Goal: Navigation & Orientation: Understand site structure

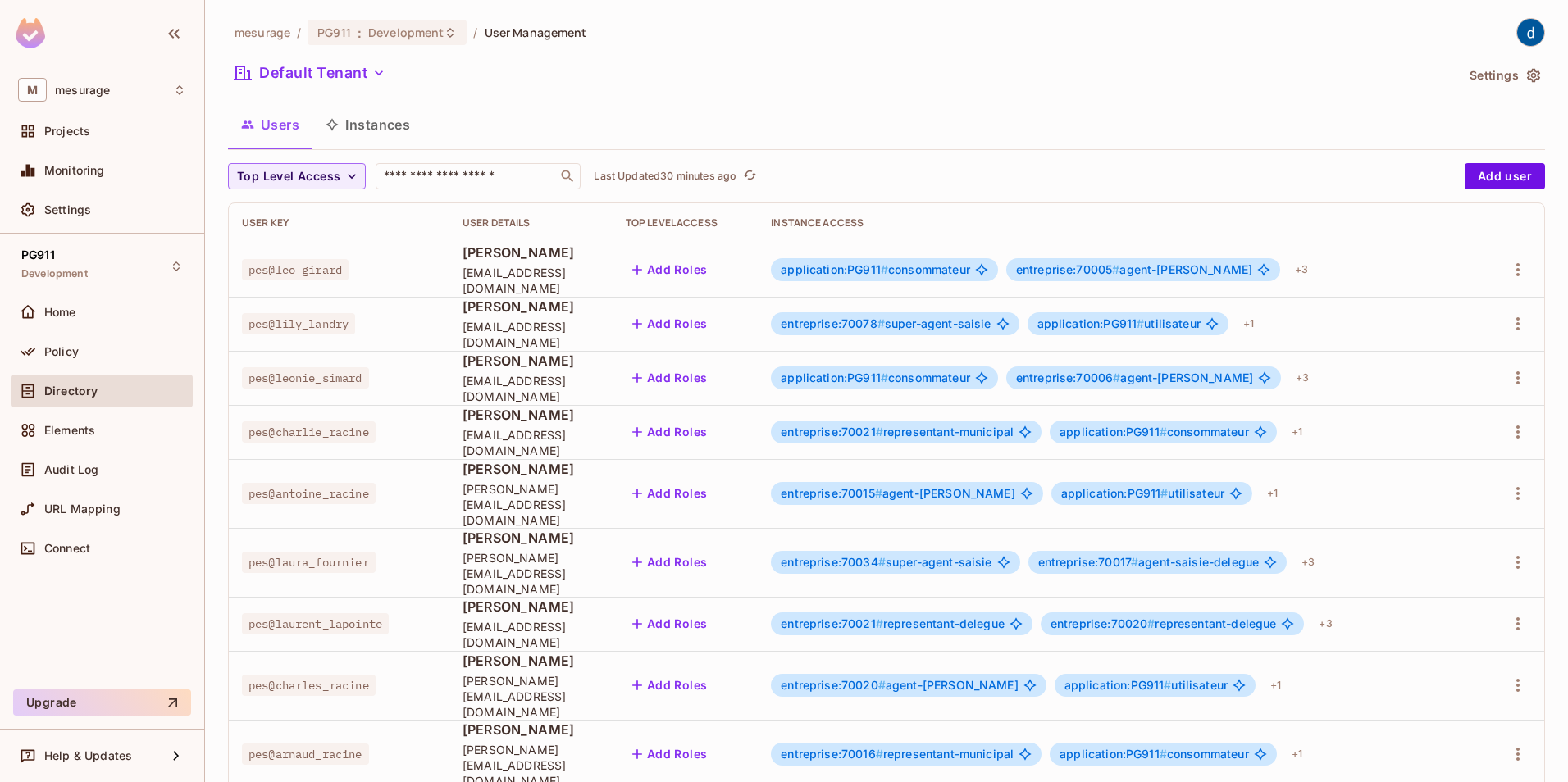
click at [60, 342] on div "Policy" at bounding box center [102, 352] width 168 height 20
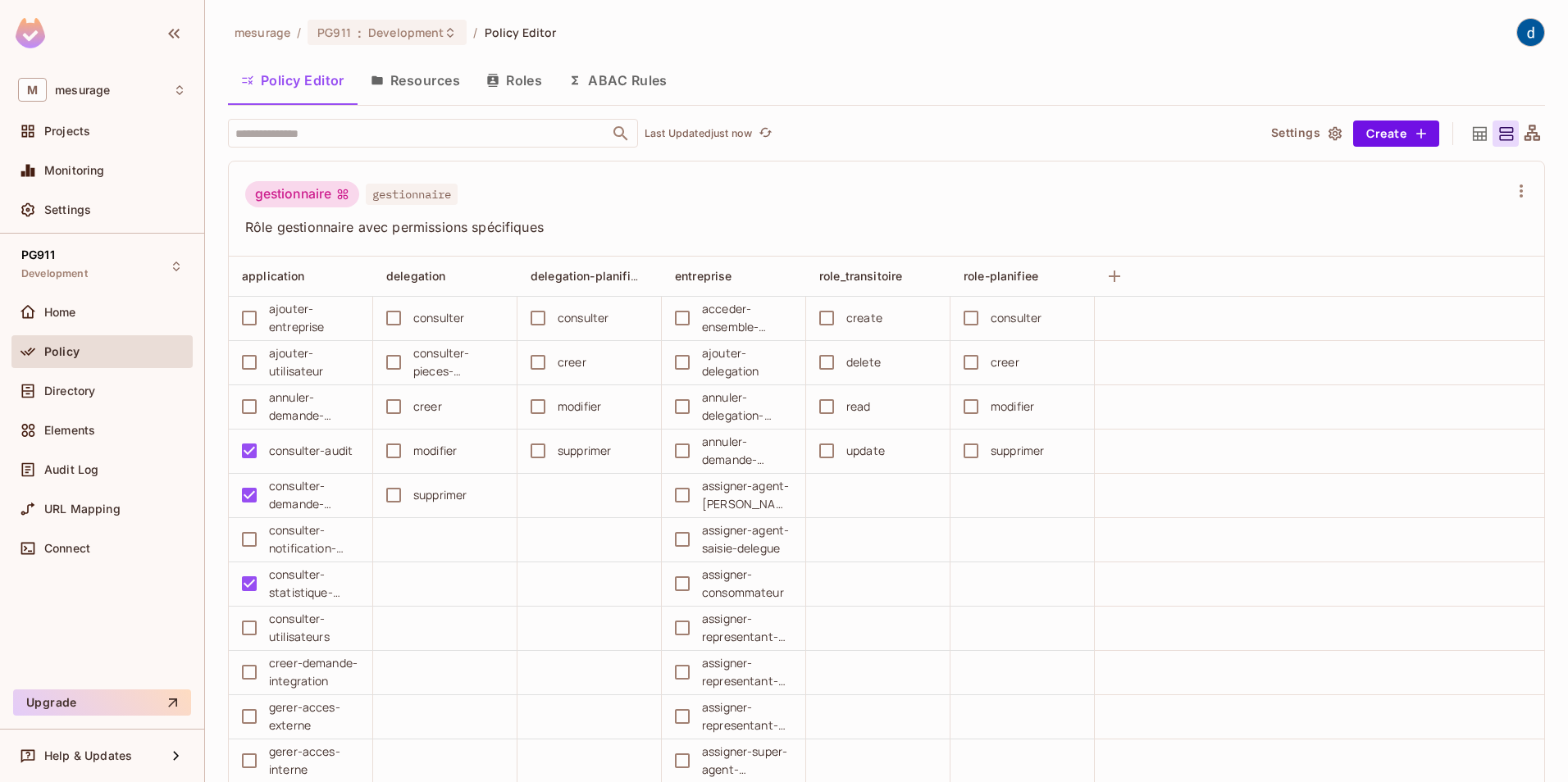
click at [427, 79] on button "Resources" at bounding box center [415, 80] width 115 height 41
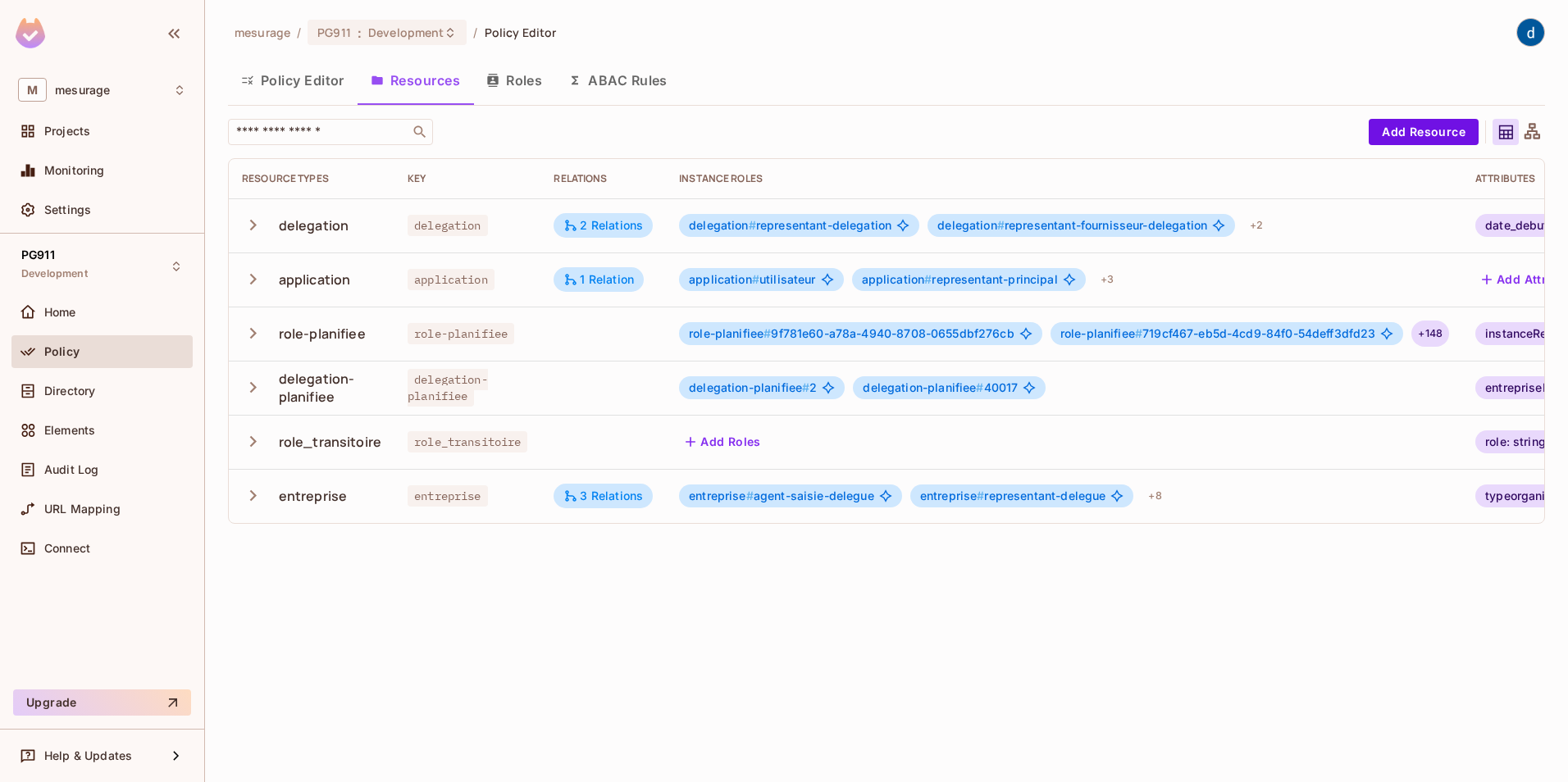
click at [1440, 331] on div "+ 148" at bounding box center [1429, 333] width 38 height 26
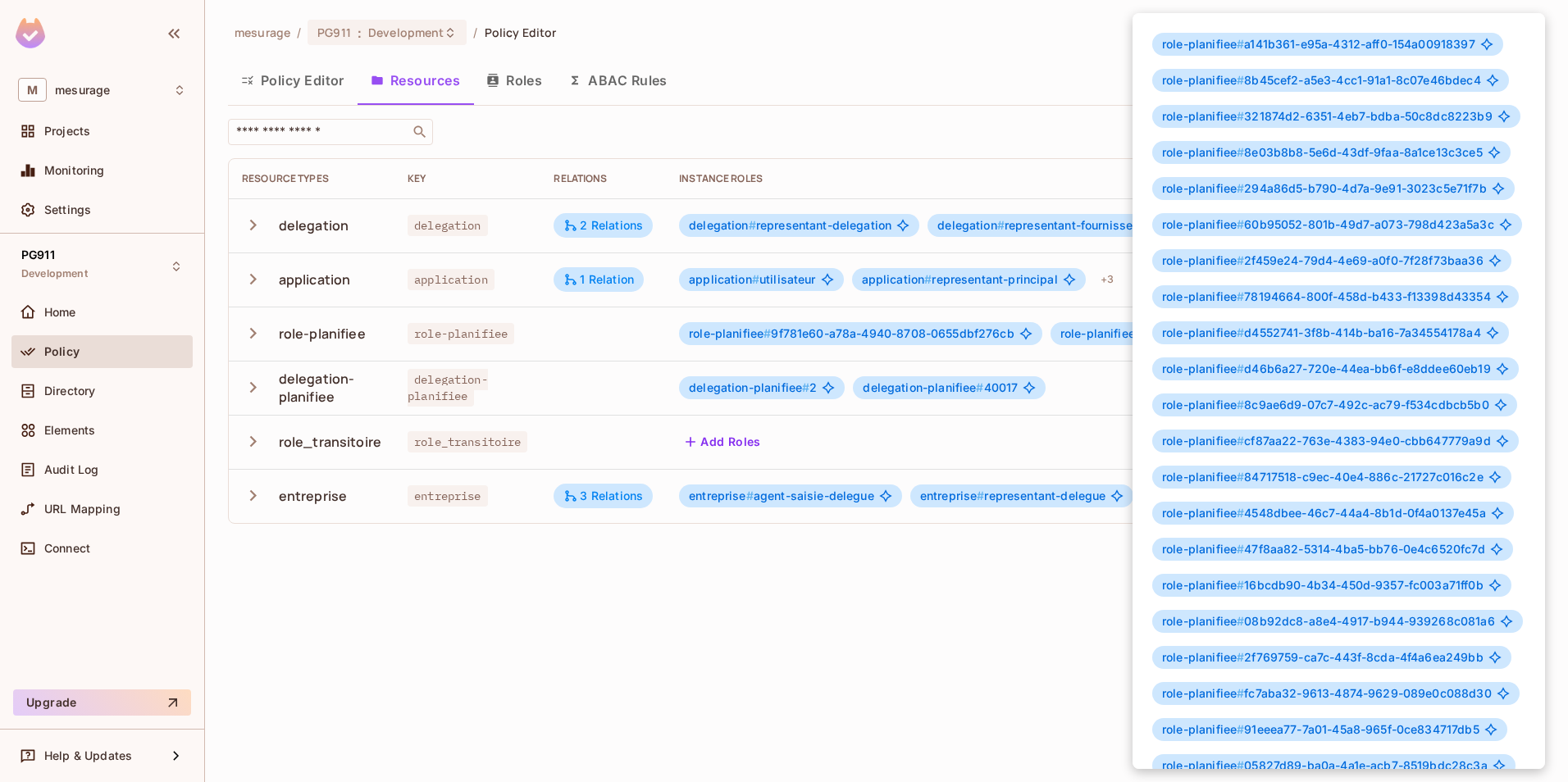
click at [787, 622] on div at bounding box center [784, 391] width 1568 height 782
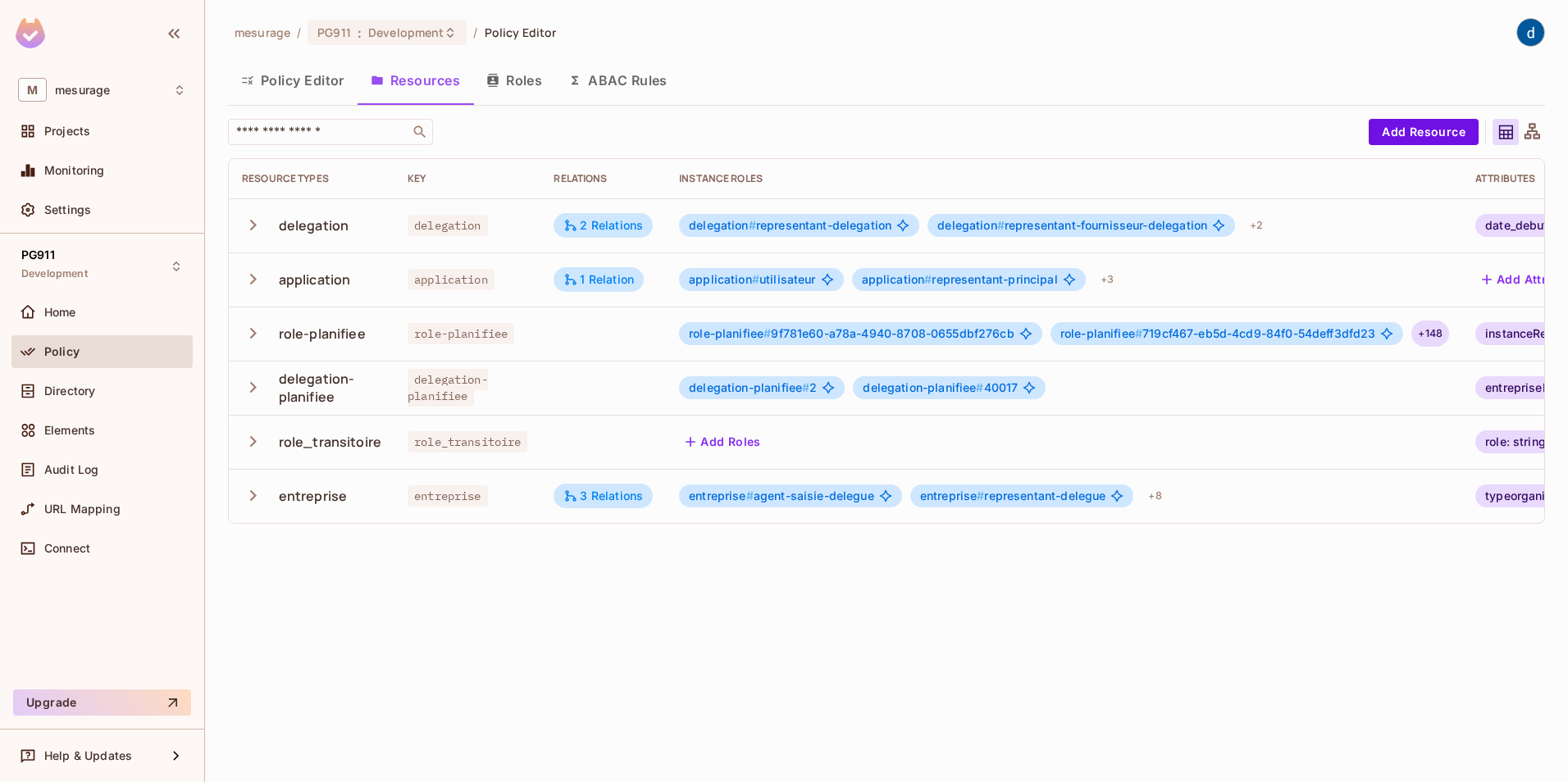
click at [1438, 330] on div "+ 148" at bounding box center [1429, 333] width 38 height 26
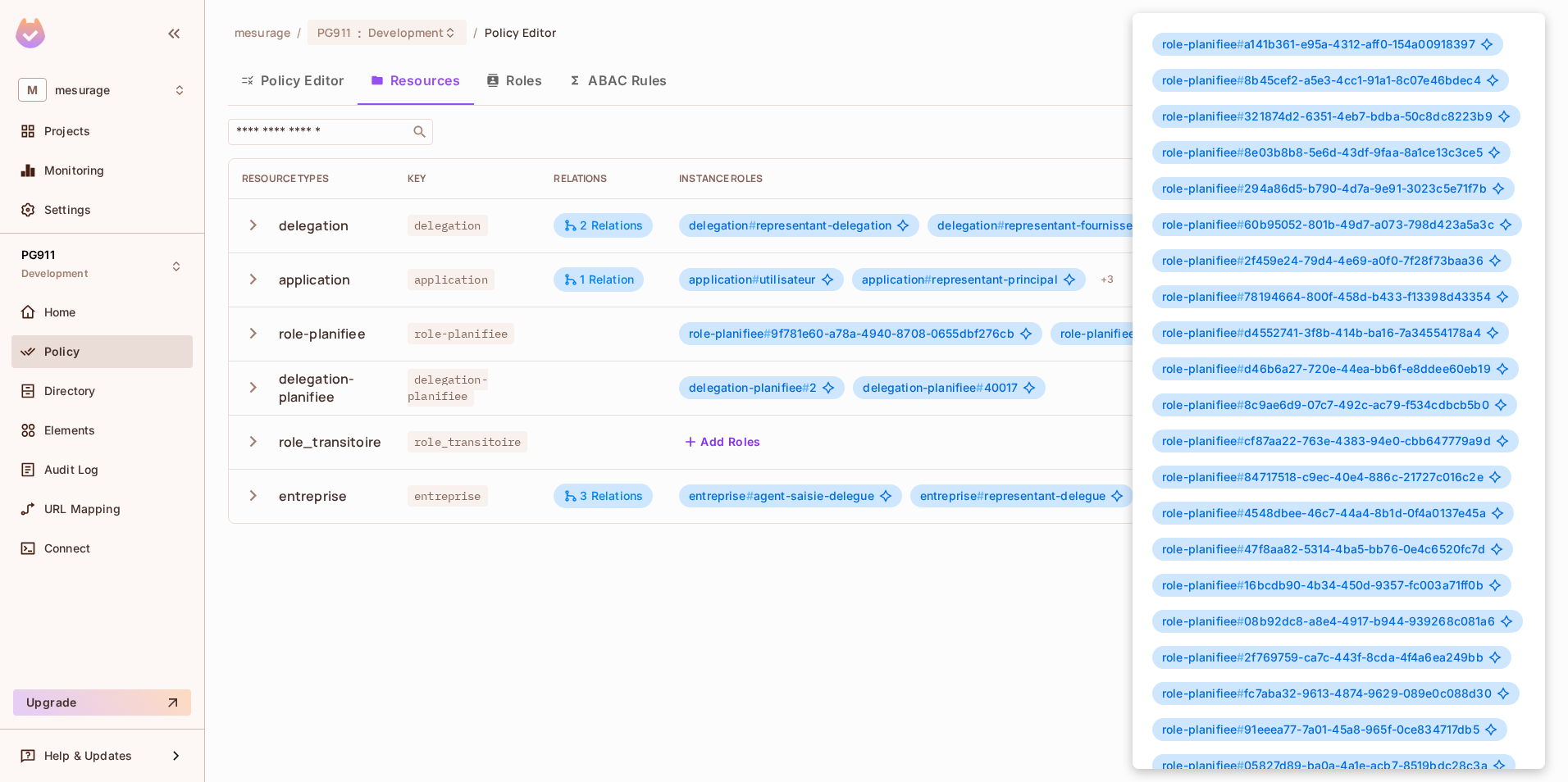
click at [865, 668] on div at bounding box center [784, 391] width 1568 height 782
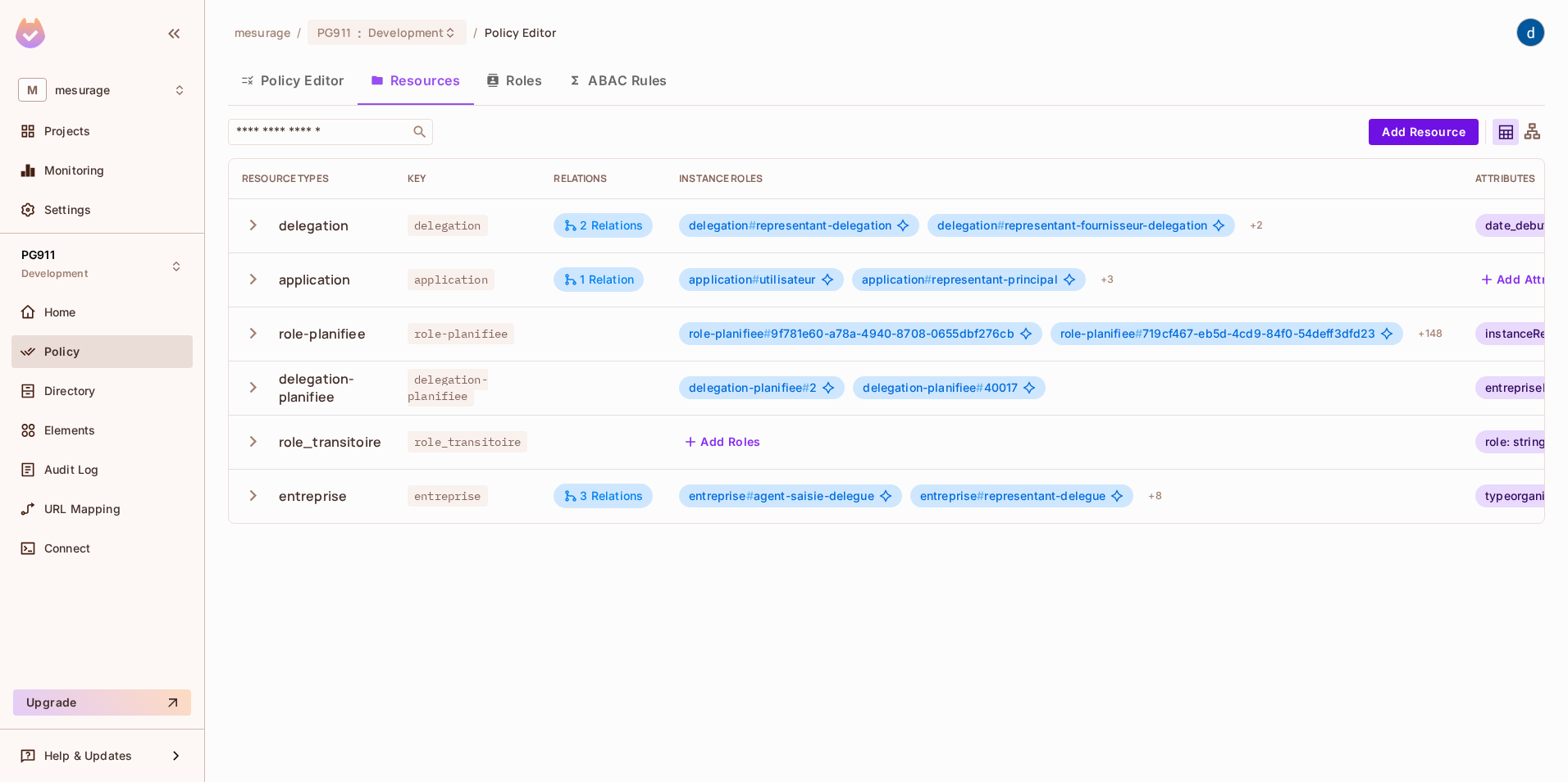
click at [1288, 336] on span "role-planifiee # 719cf467-eb5d-4cd9-84f0-54deff3dfd23" at bounding box center [1218, 334] width 316 height 13
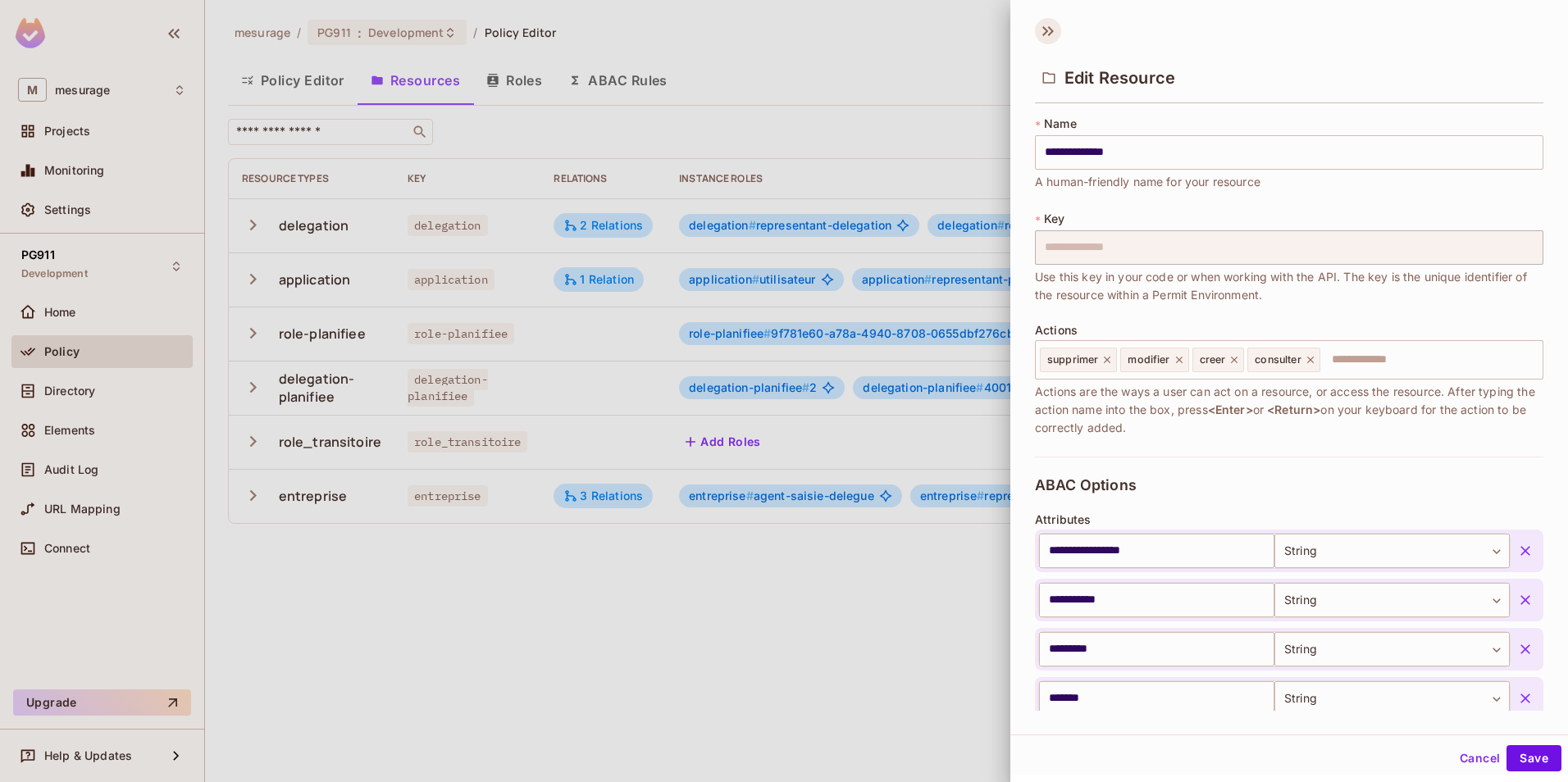
click at [1044, 25] on icon at bounding box center [1048, 31] width 26 height 26
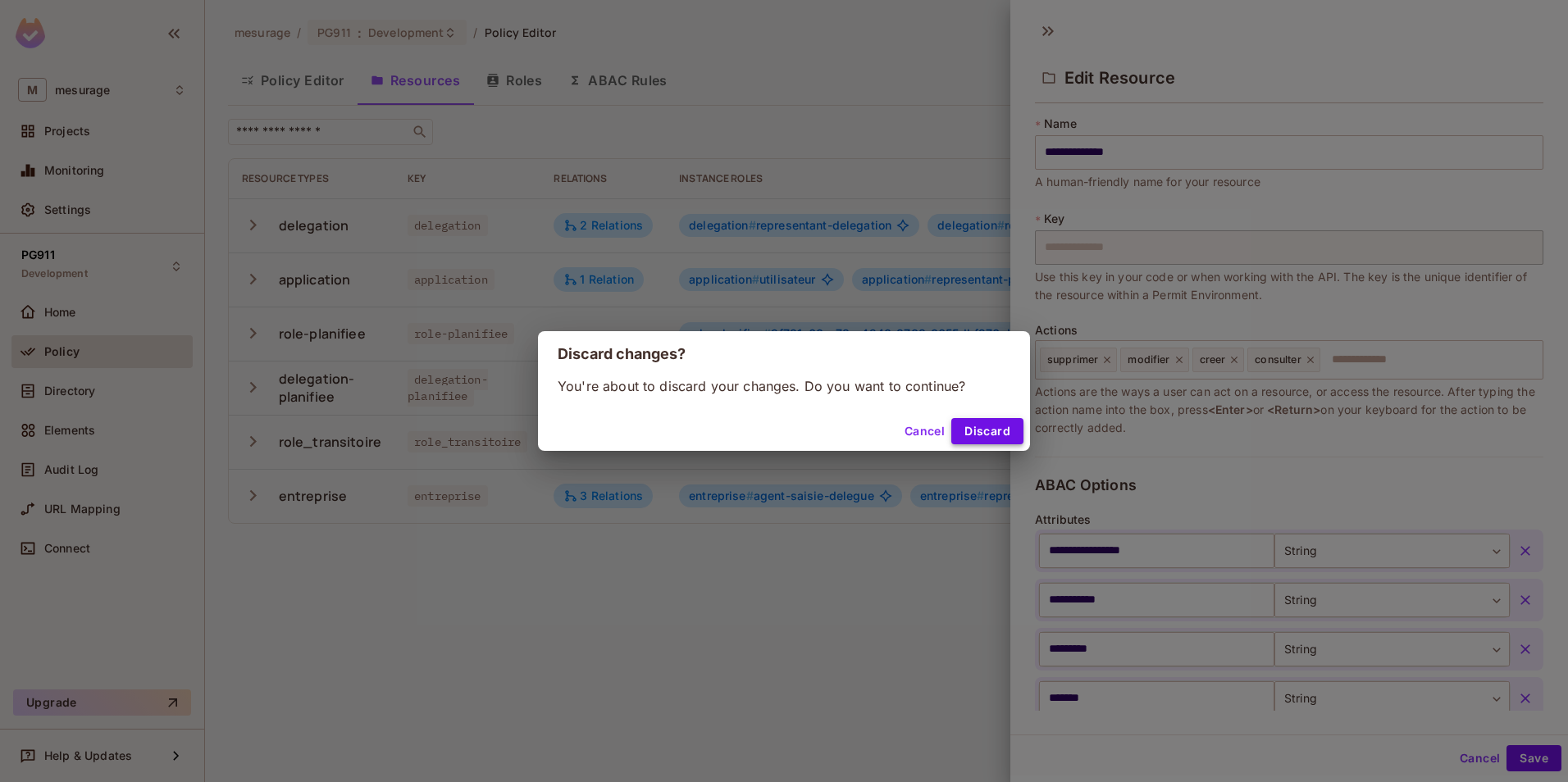
click at [981, 431] on button "Discard" at bounding box center [987, 431] width 72 height 26
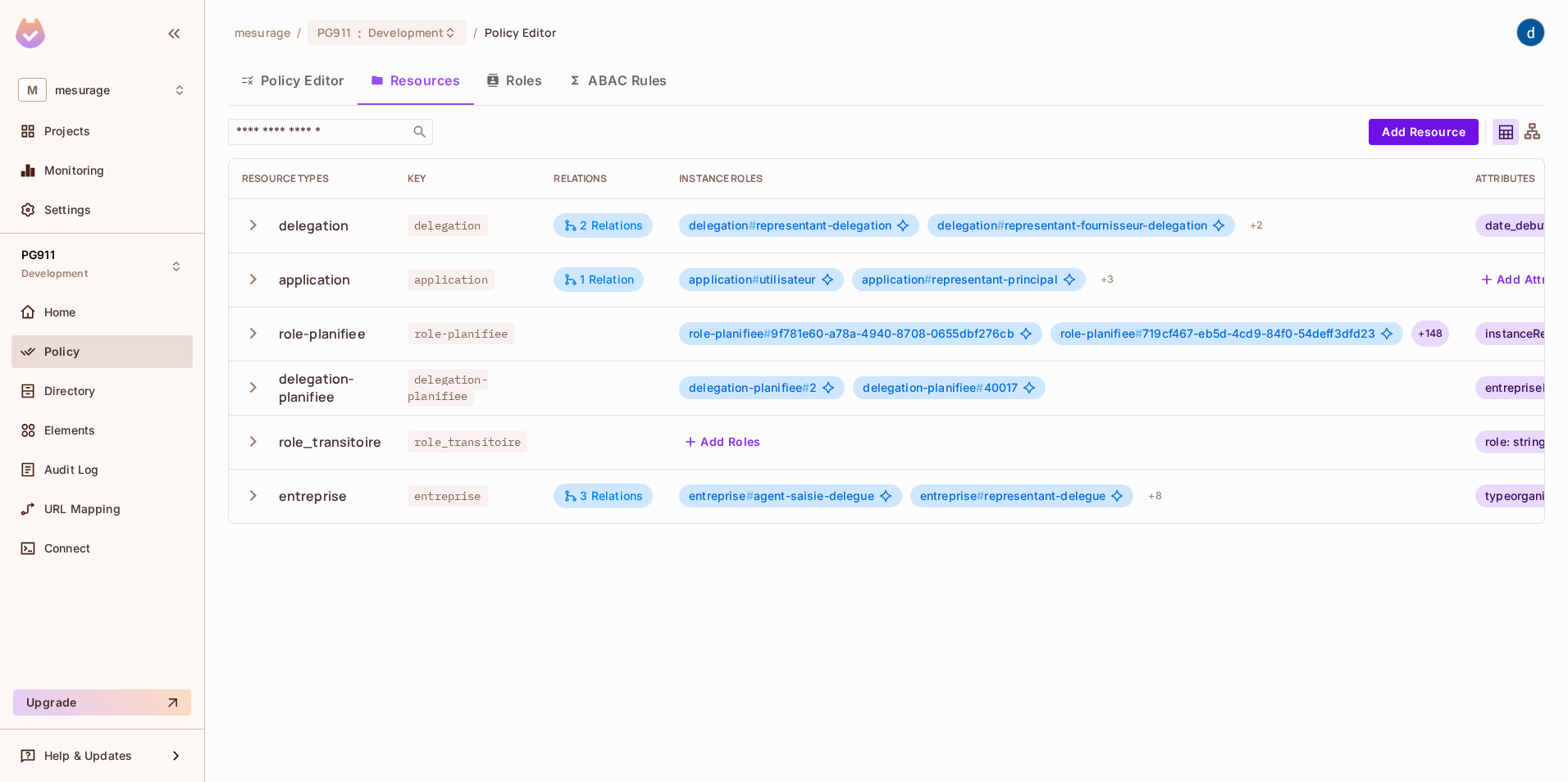
click at [1435, 335] on div "+ 148" at bounding box center [1429, 333] width 38 height 26
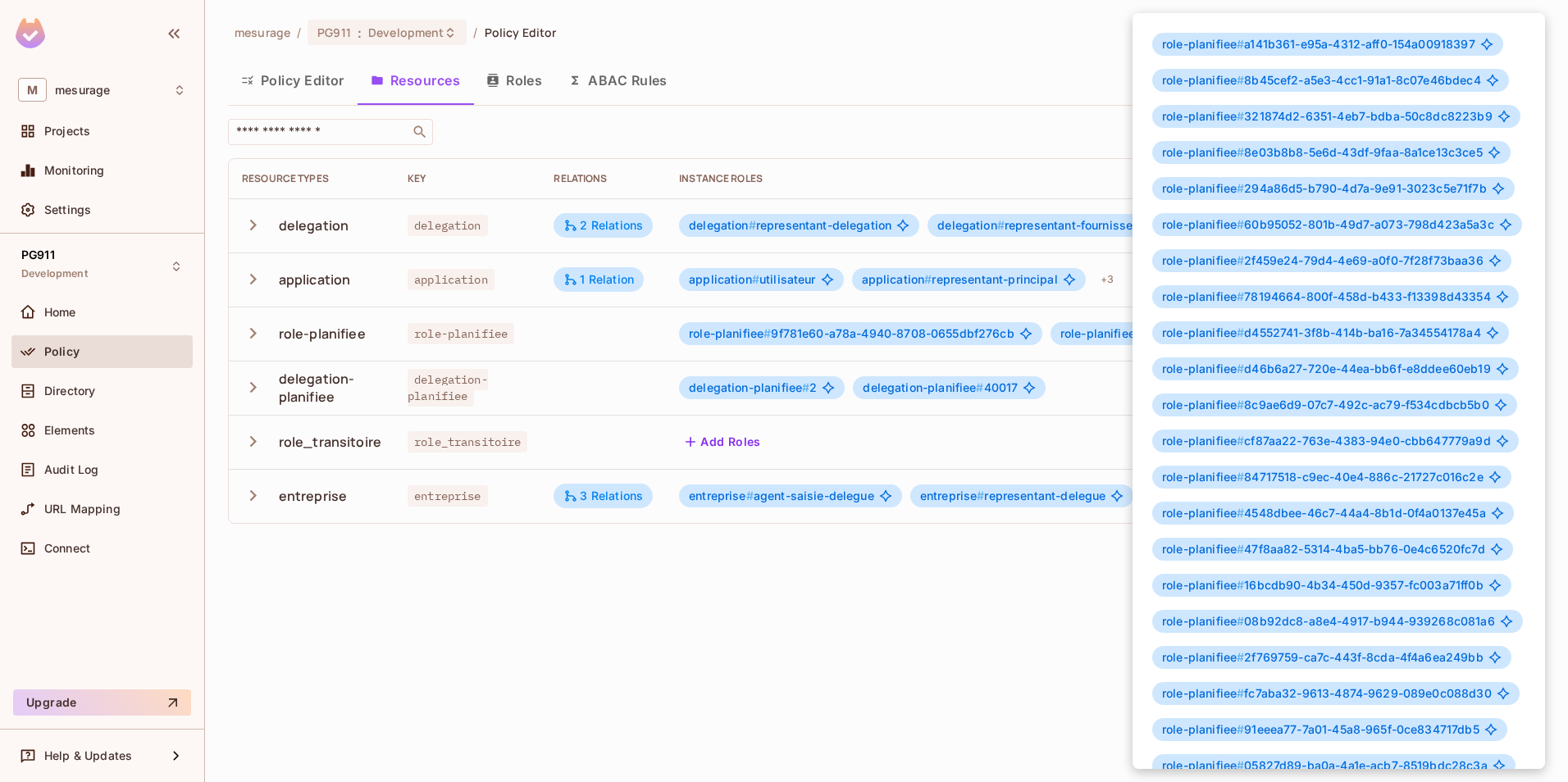
click at [1462, 293] on span "role-planifiee # 78194664-800f-458d-b433-f13398d43354" at bounding box center [1327, 297] width 329 height 13
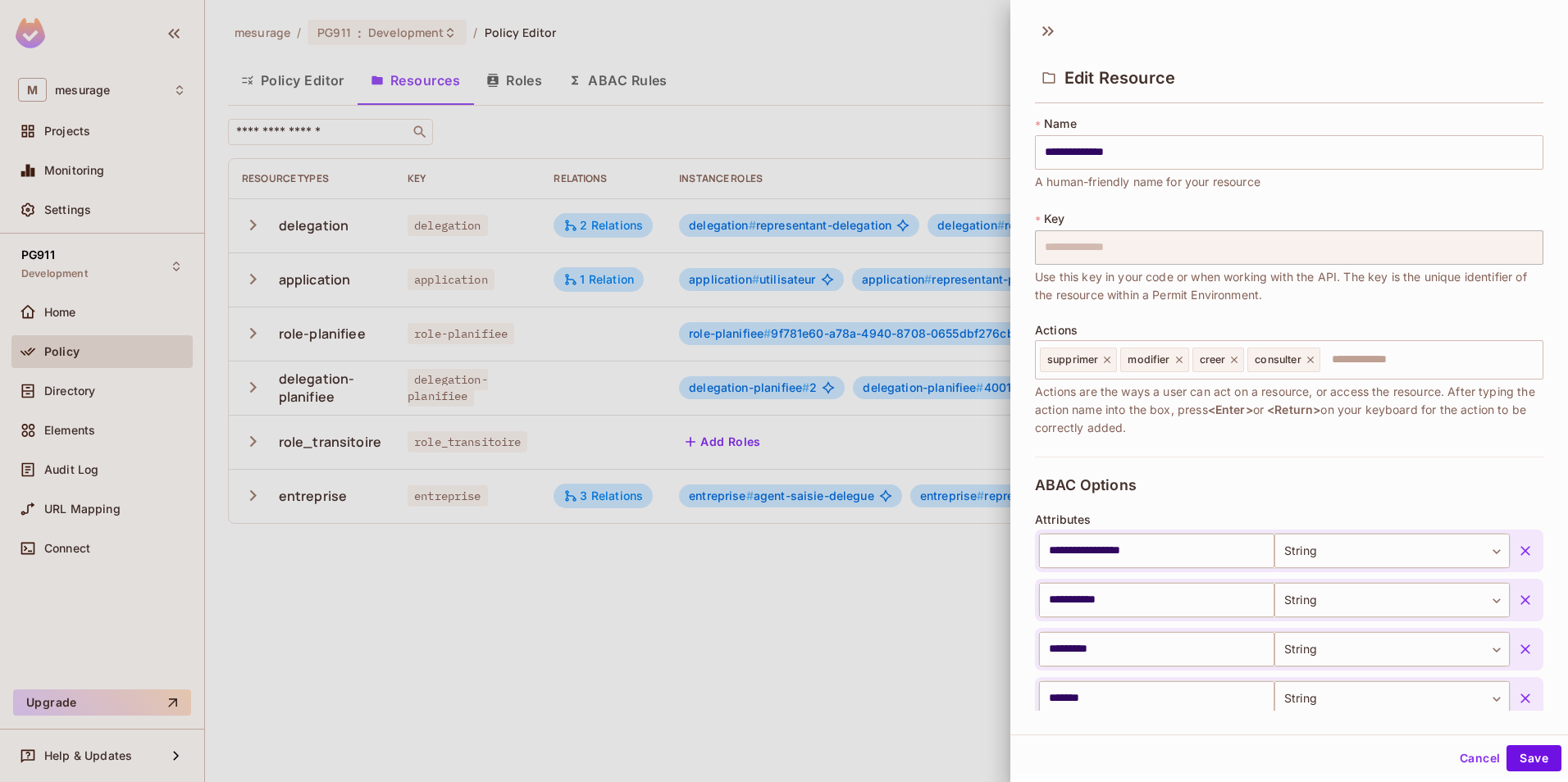
click at [1462, 293] on span "Use this key in your code or when working with the API. The key is the unique i…" at bounding box center [1289, 285] width 508 height 36
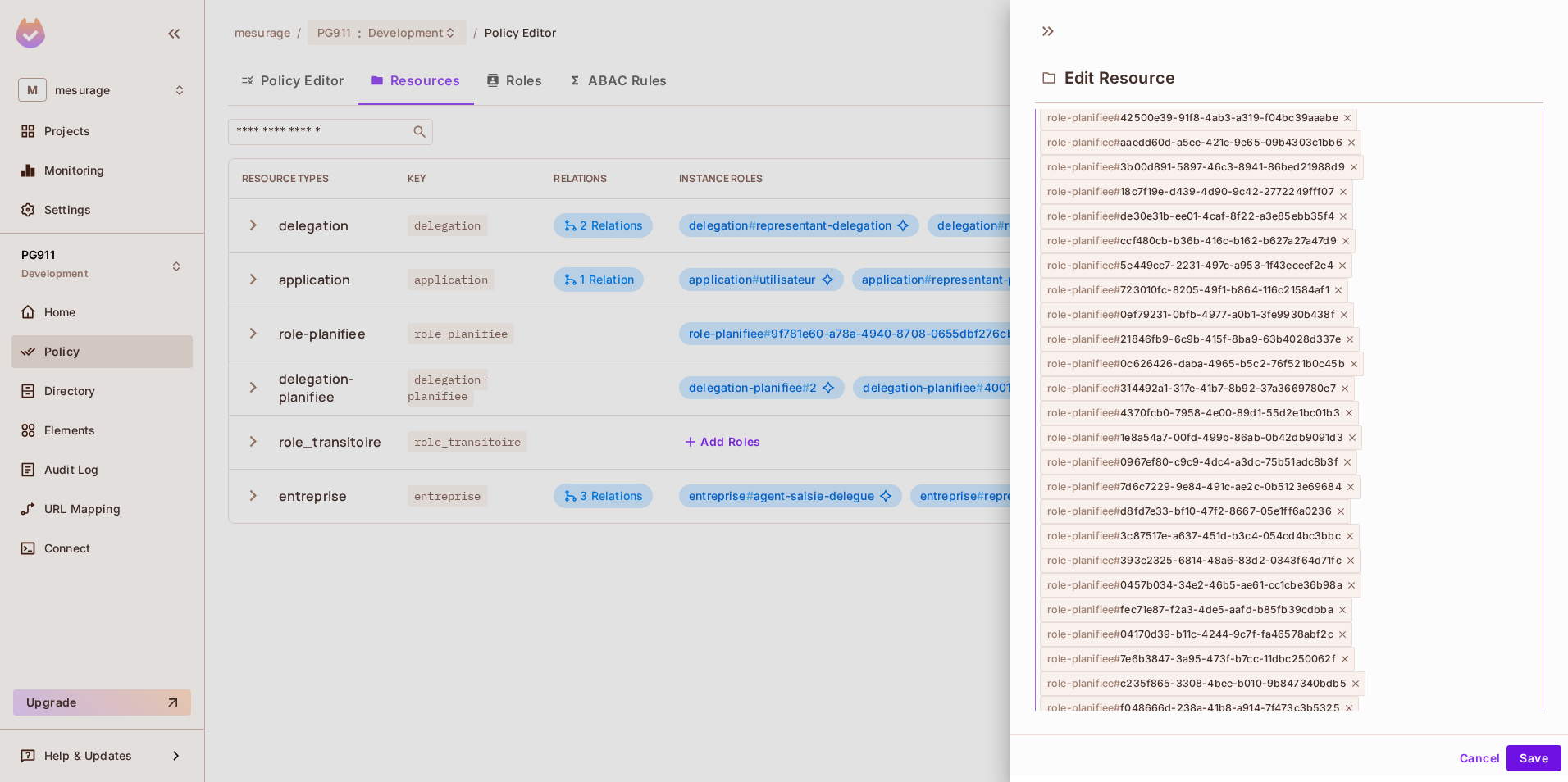
scroll to position [2295, 0]
click at [1040, 31] on icon at bounding box center [1048, 31] width 26 height 26
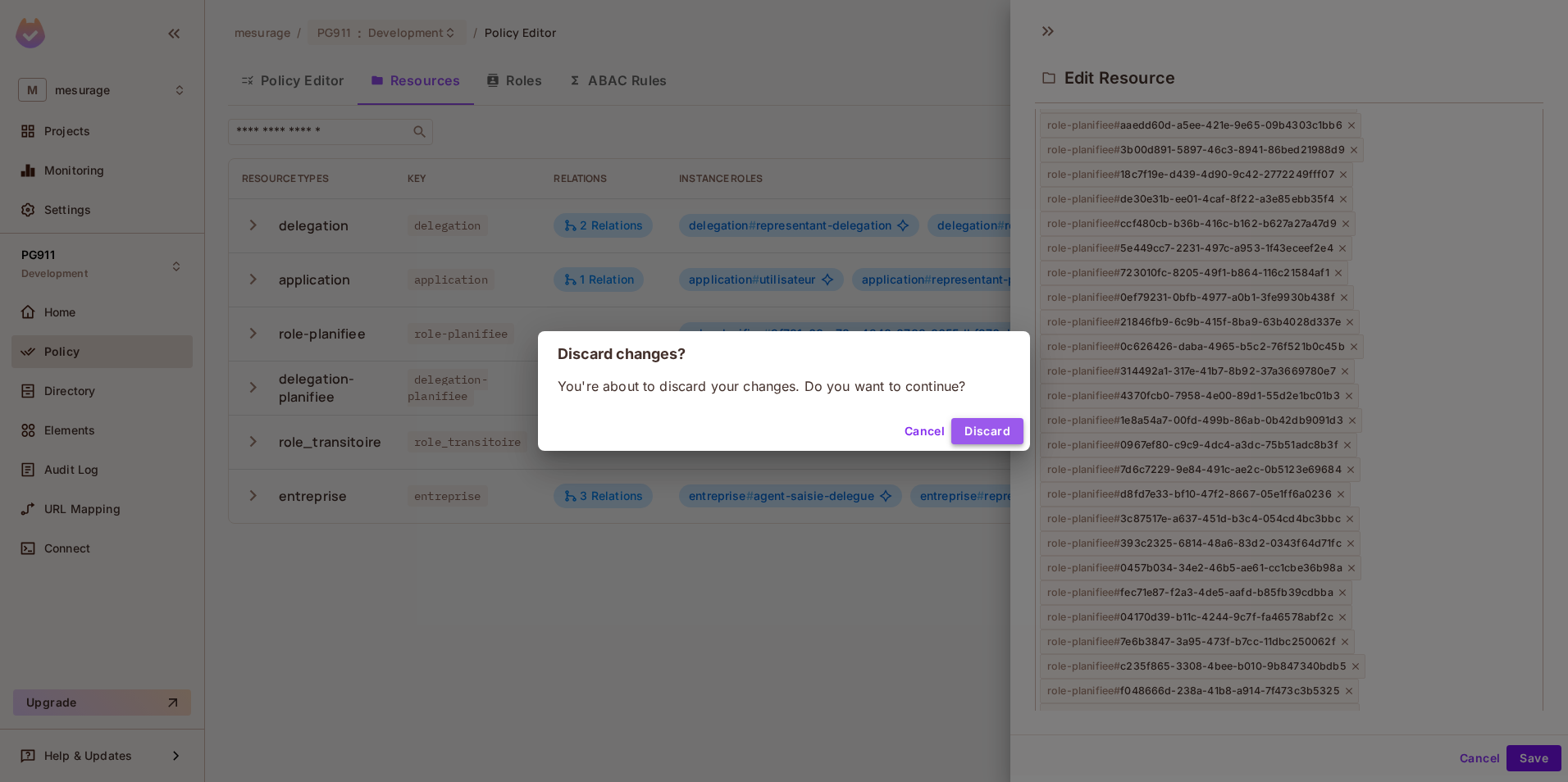
click at [991, 431] on button "Discard" at bounding box center [987, 431] width 72 height 26
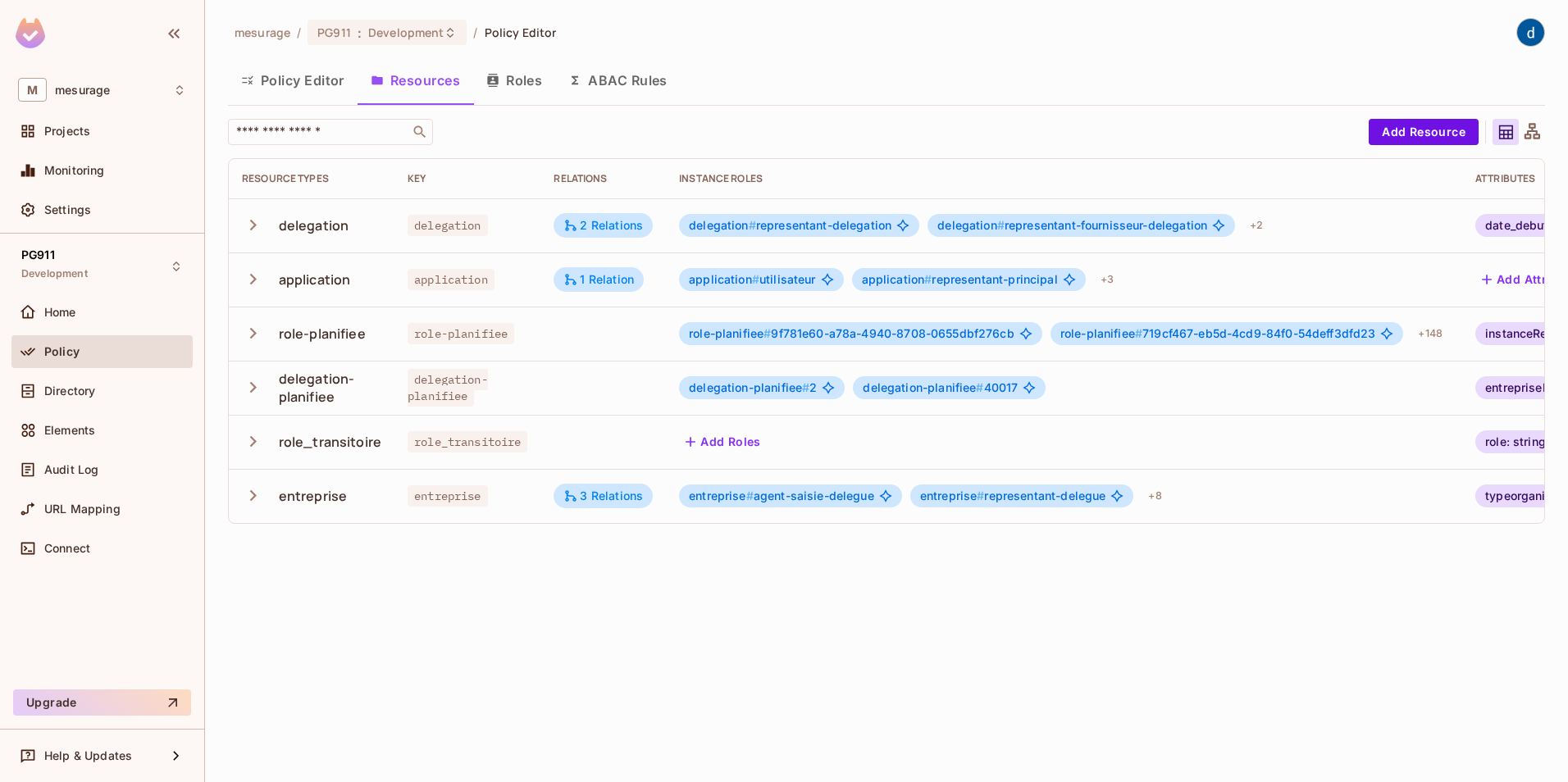
click at [837, 678] on div "mesurage / PG911 : Development / Policy Editor Policy Editor Resources Roles AB…" at bounding box center [887, 391] width 1363 height 782
